Goal: Navigation & Orientation: Find specific page/section

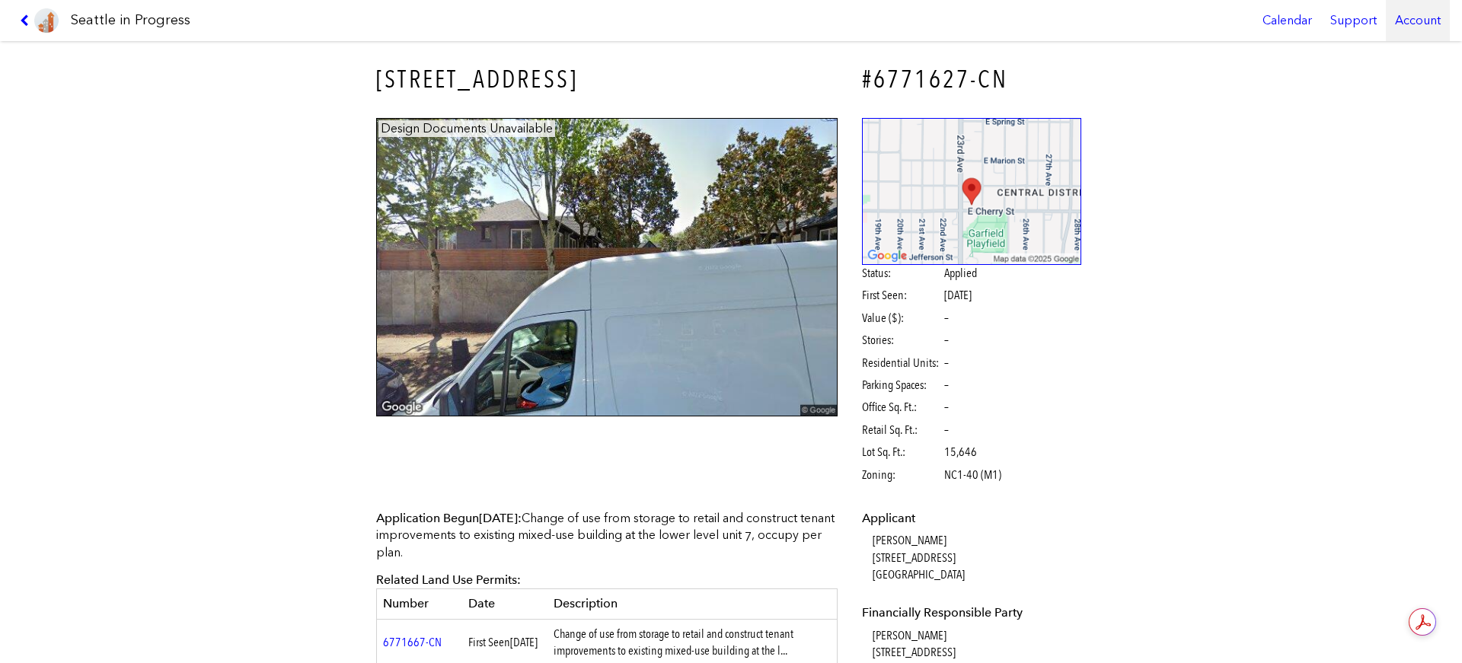
click at [1428, 11] on div "Account" at bounding box center [1418, 20] width 64 height 41
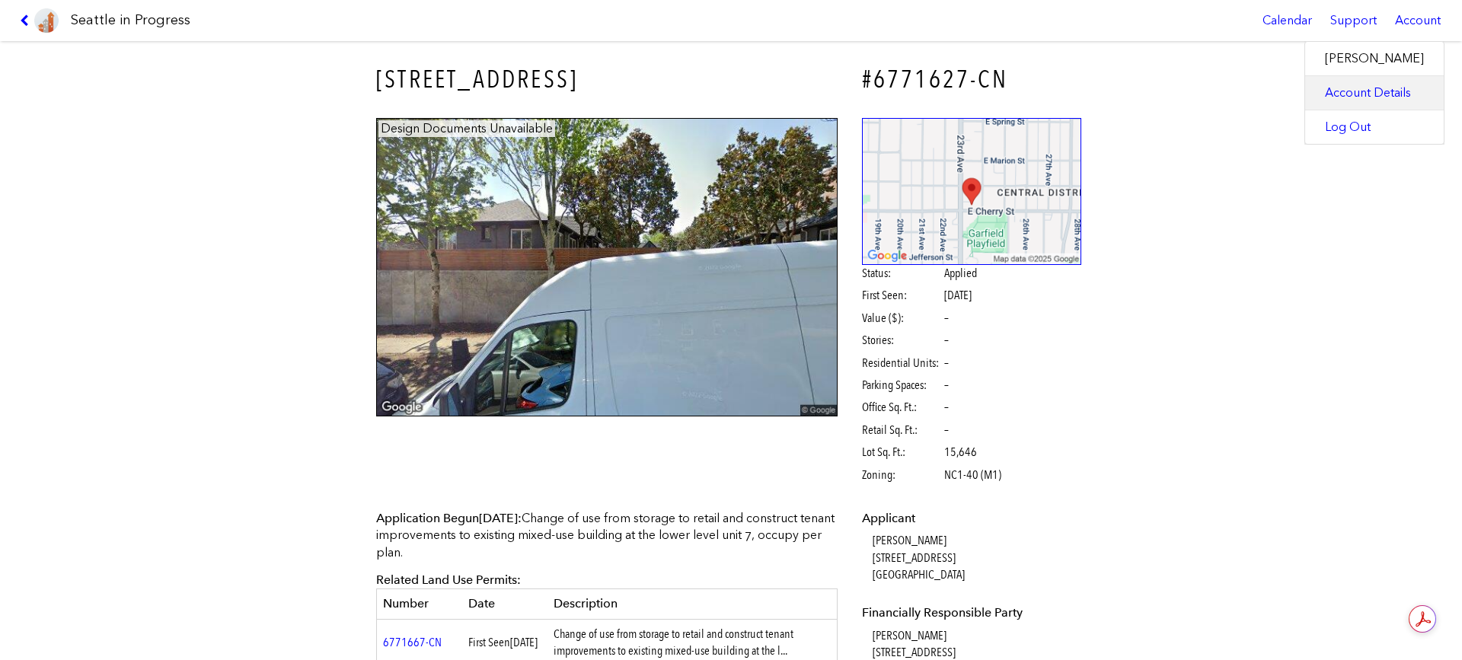
click at [1358, 91] on link "Account Details" at bounding box center [1374, 93] width 139 height 34
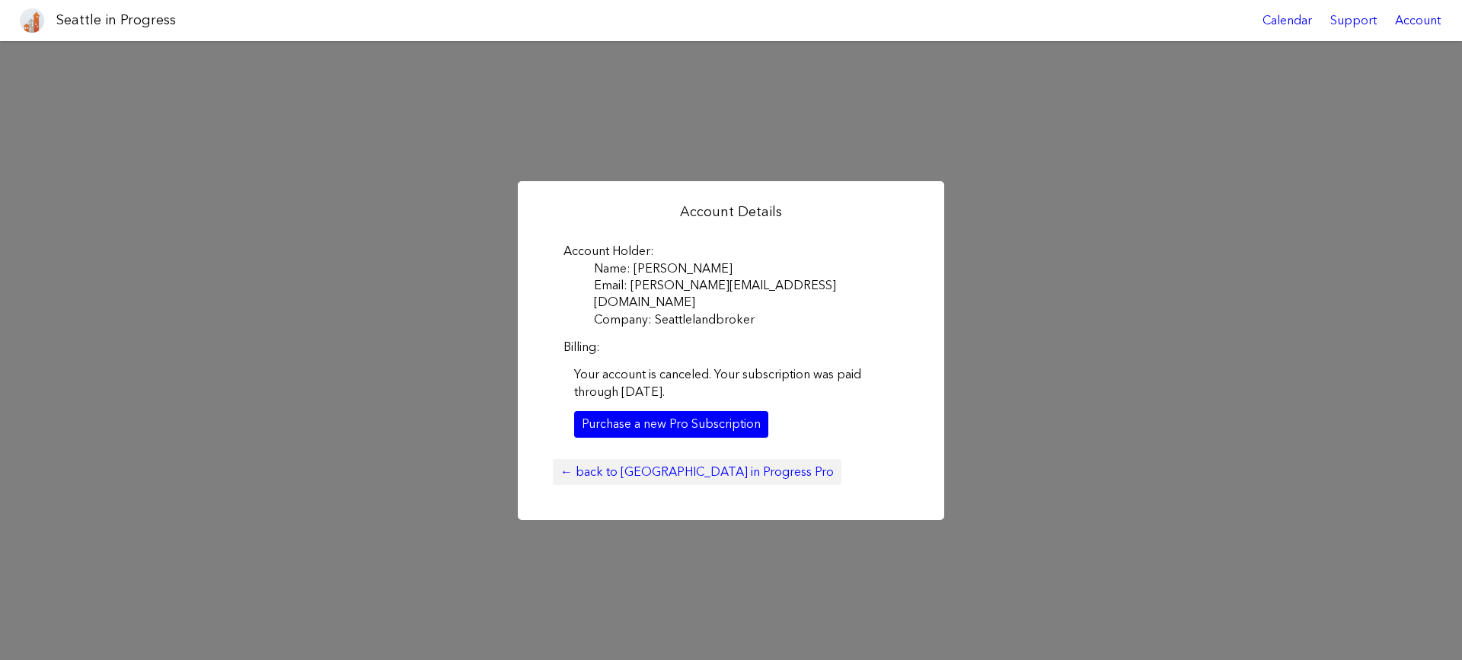
click at [670, 461] on link "← back to [GEOGRAPHIC_DATA] in Progress Pro" at bounding box center [697, 472] width 289 height 26
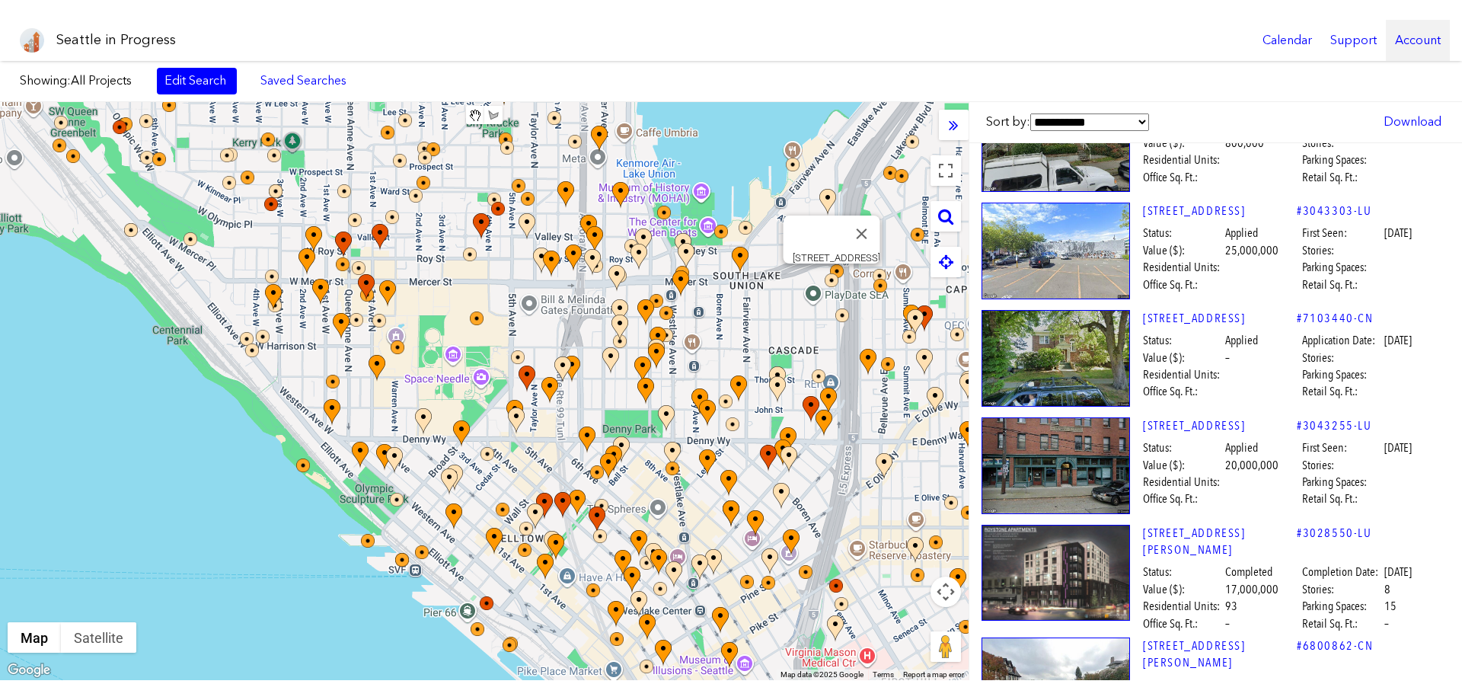
scroll to position [76, 0]
